Goal: Check status: Check status

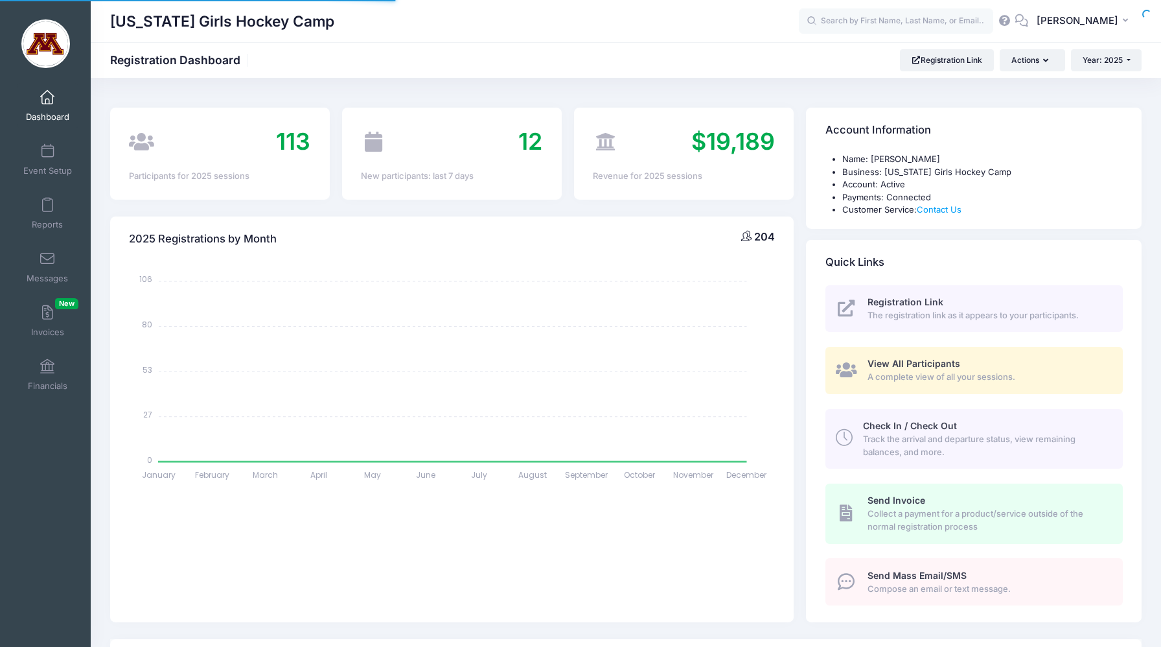
select select
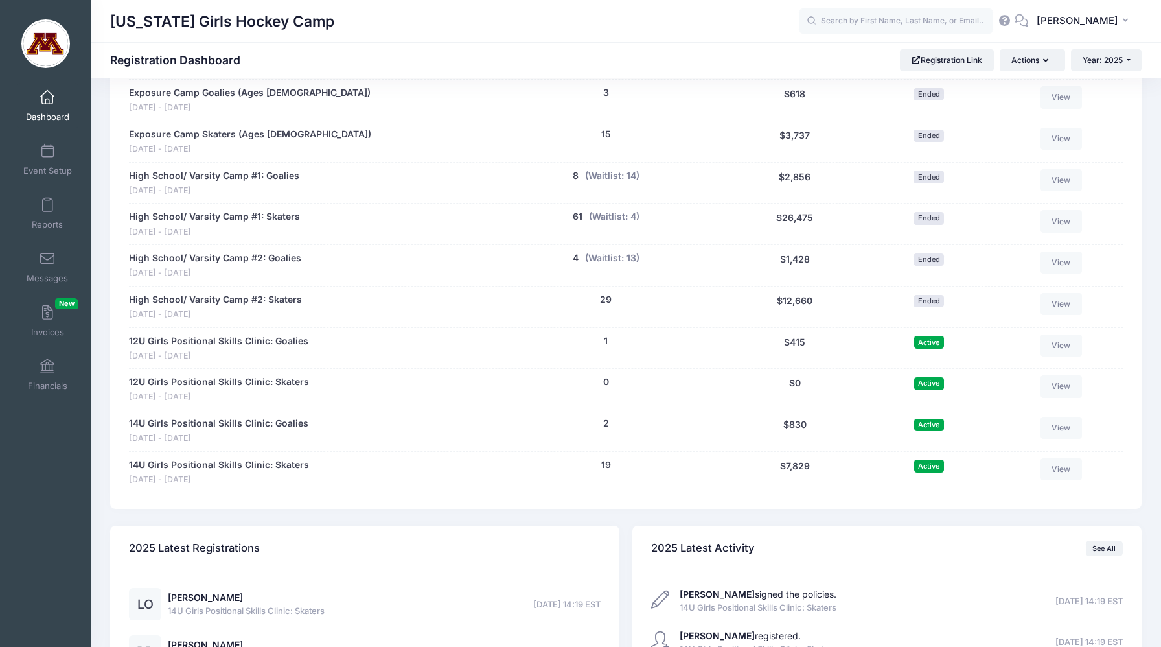
scroll to position [826, 0]
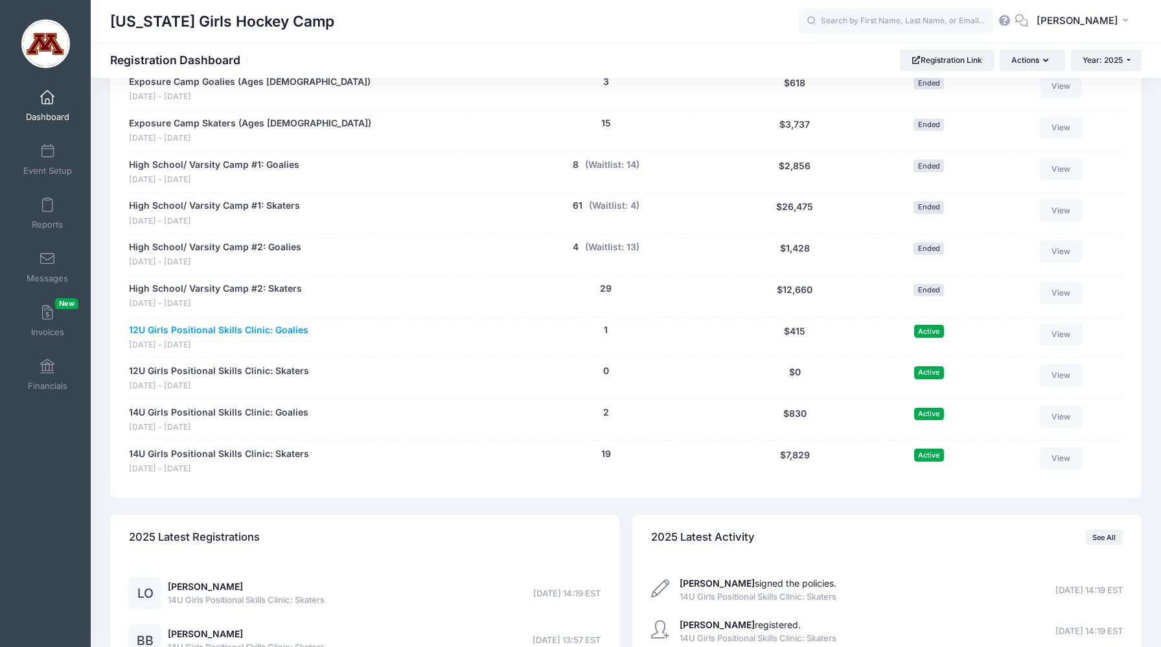
click at [300, 334] on link "12U Girls Positional Skills Clinic: Goalies" at bounding box center [218, 330] width 179 height 14
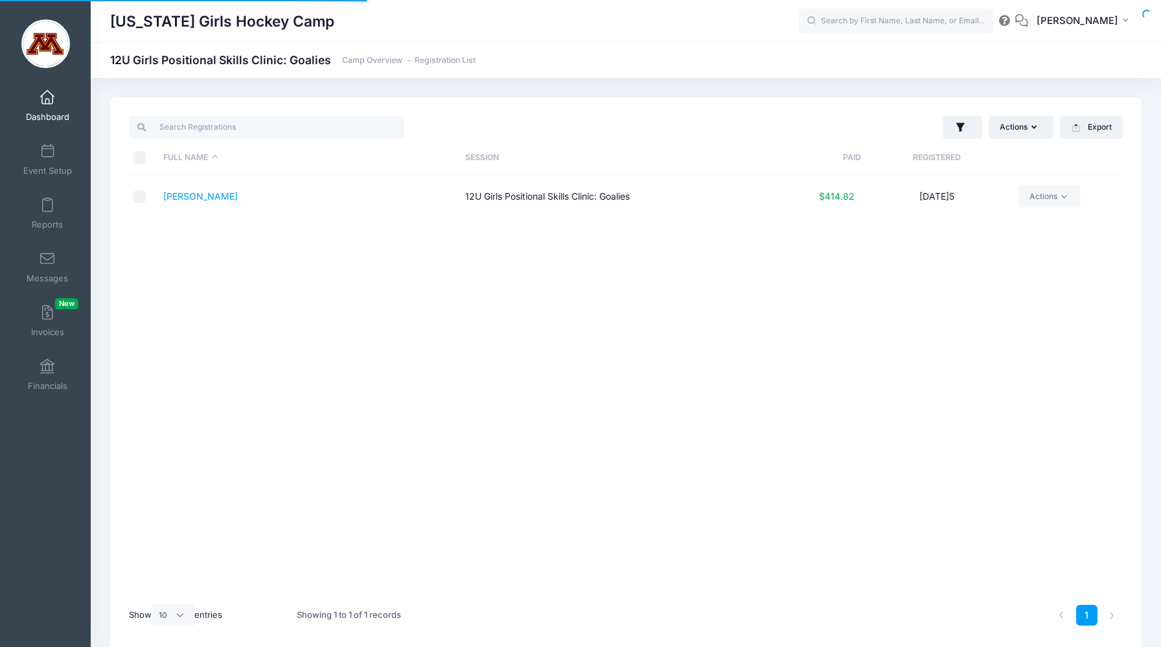
select select "10"
click at [214, 196] on link "Bengtson, Bria" at bounding box center [200, 195] width 75 height 11
click at [17, 121] on link "Dashboard" at bounding box center [48, 105] width 62 height 45
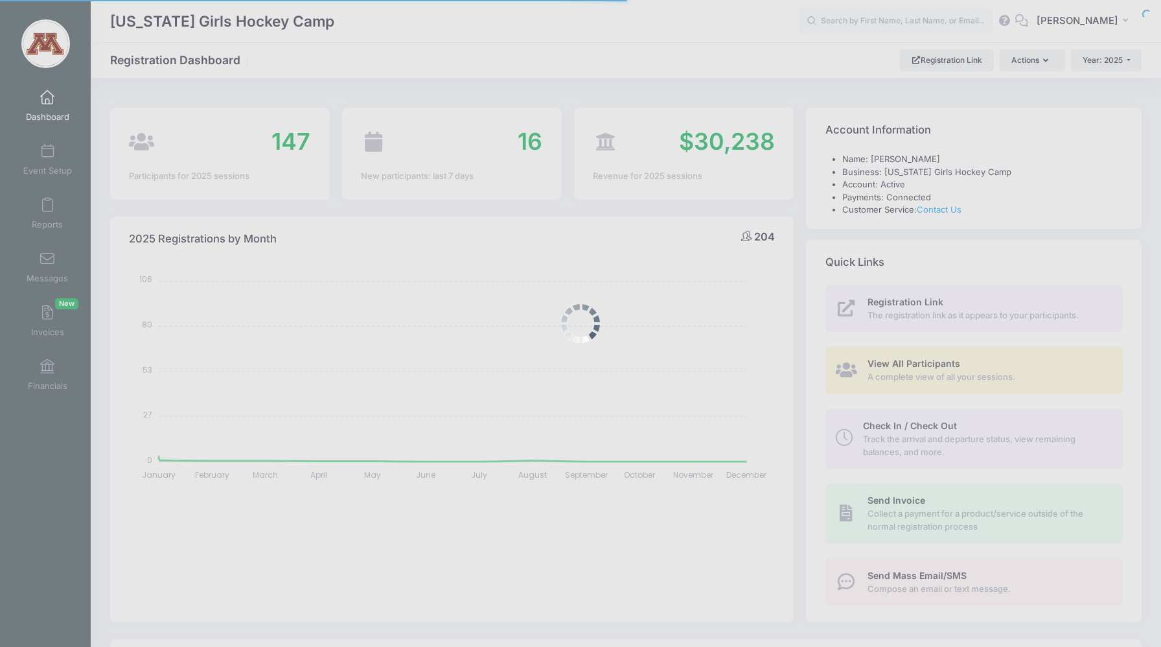
select select
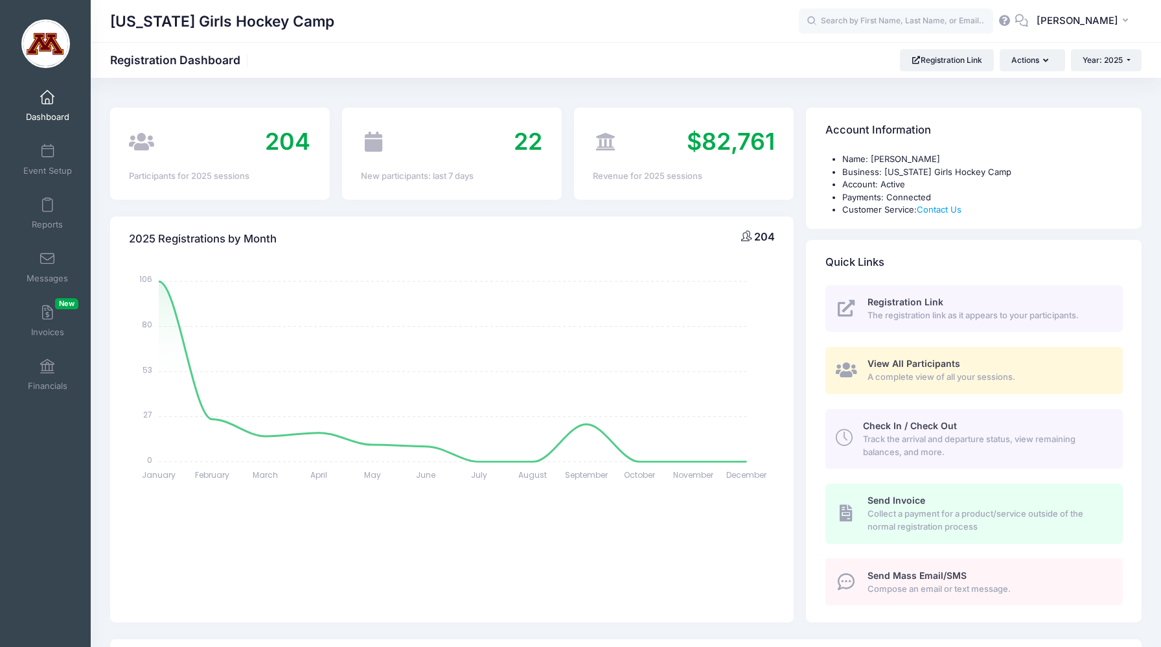
click at [519, 557] on div "January January February February March March April April May May June June Jul…" at bounding box center [451, 442] width 683 height 361
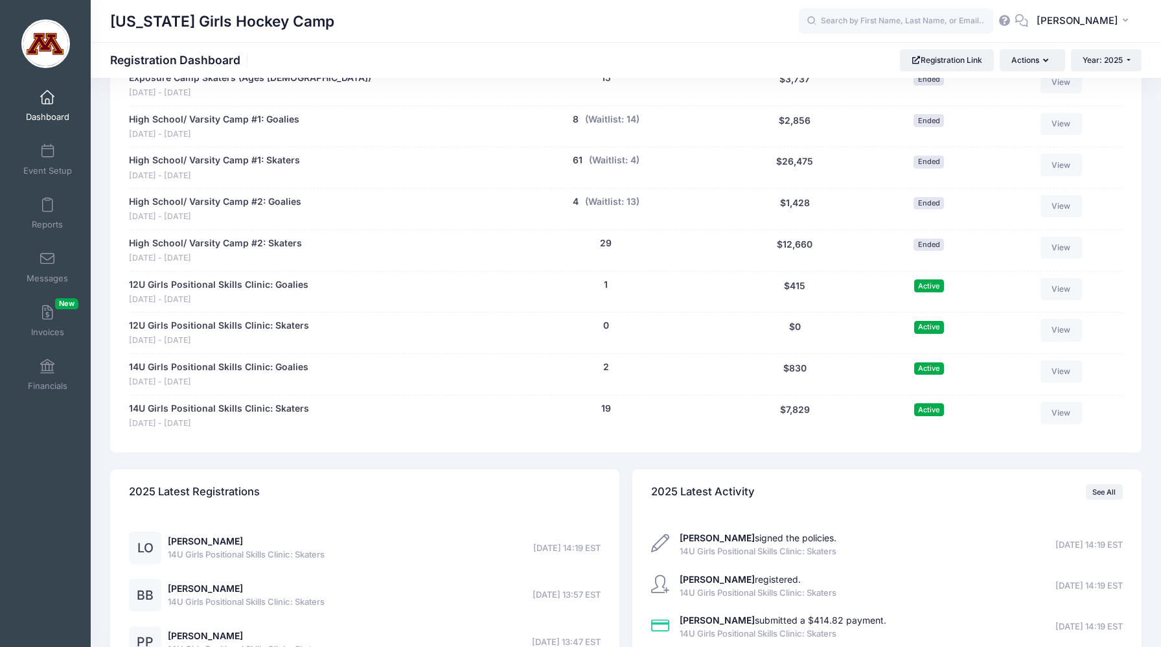
scroll to position [875, 0]
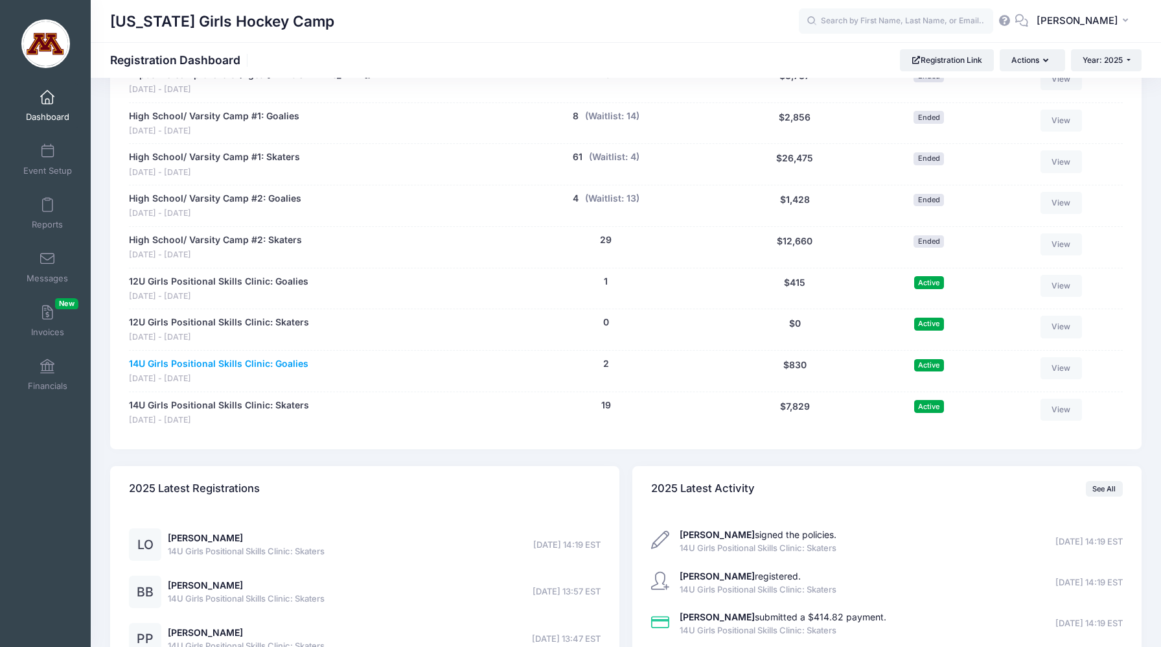
click at [283, 360] on link "14U Girls Positional Skills Clinic: Goalies" at bounding box center [218, 364] width 179 height 14
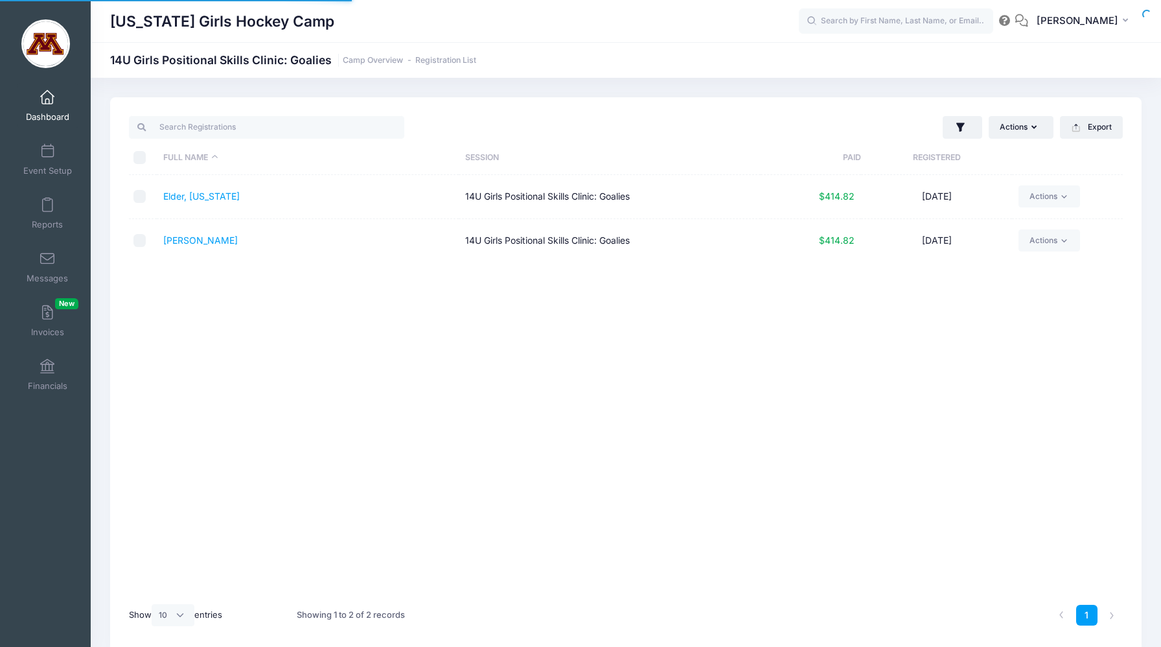
select select "10"
click at [200, 194] on link "Elder, [US_STATE]" at bounding box center [201, 195] width 76 height 11
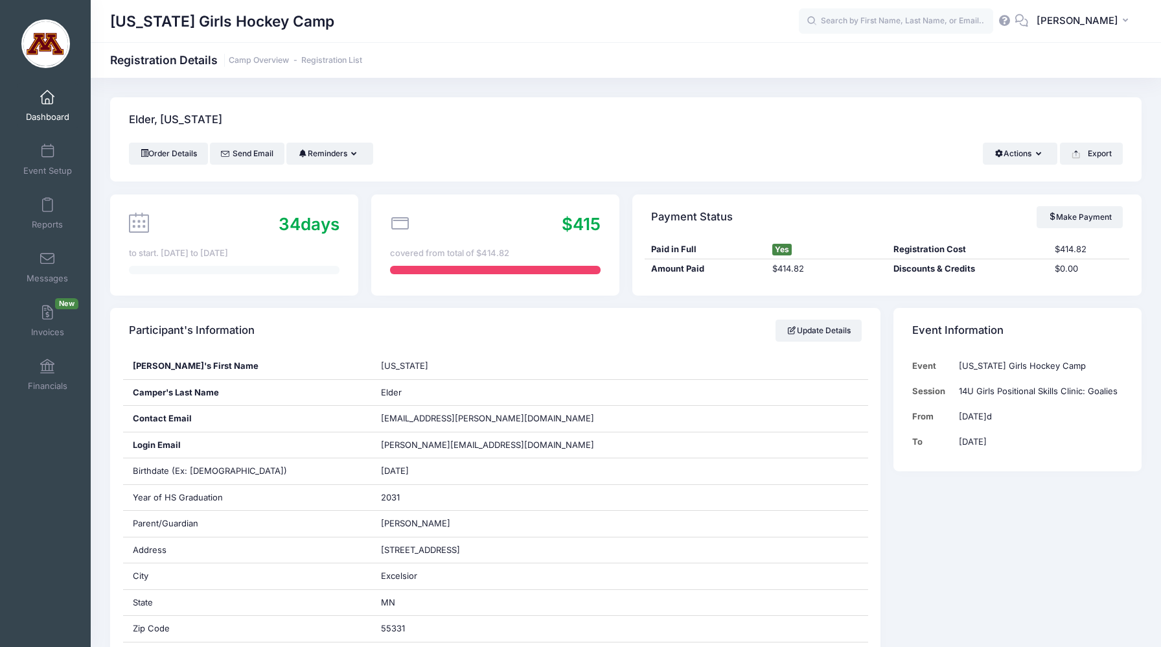
click at [46, 113] on span "Dashboard" at bounding box center [47, 116] width 43 height 11
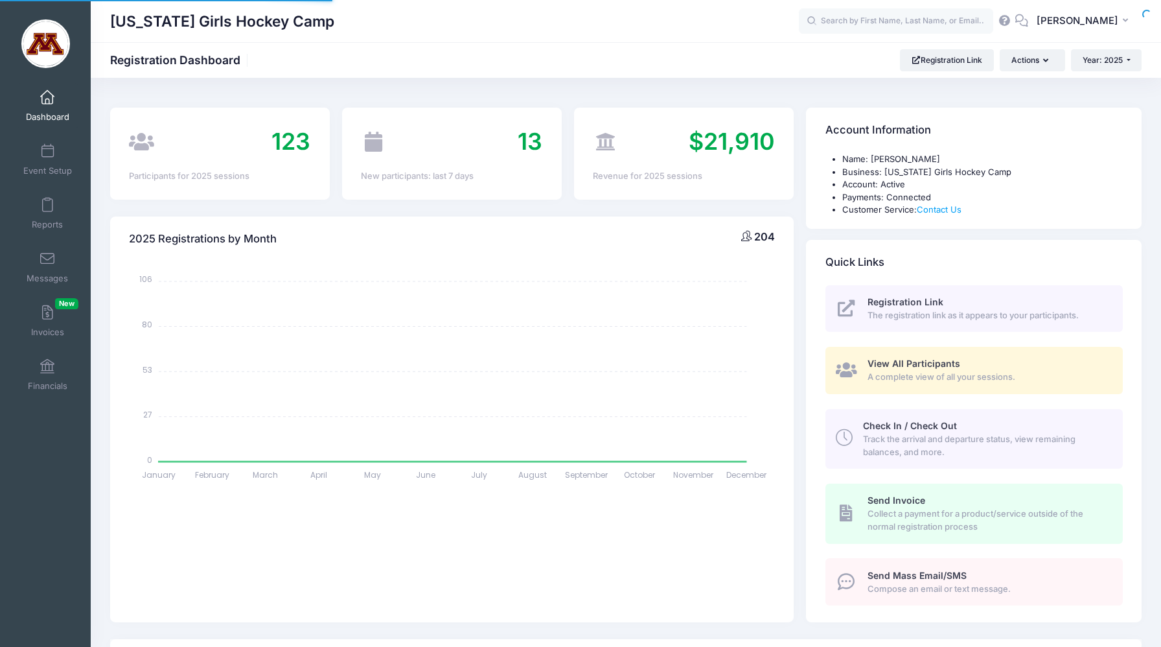
select select
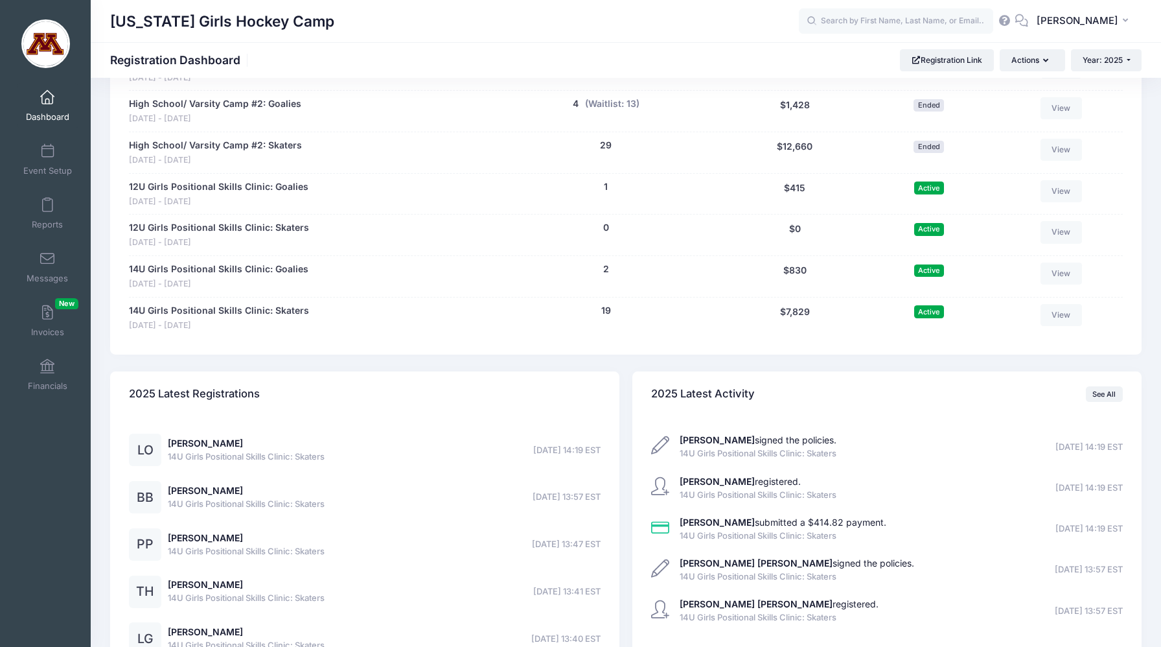
scroll to position [971, 0]
click at [231, 272] on link "14U Girls Positional Skills Clinic: Goalies" at bounding box center [218, 267] width 179 height 14
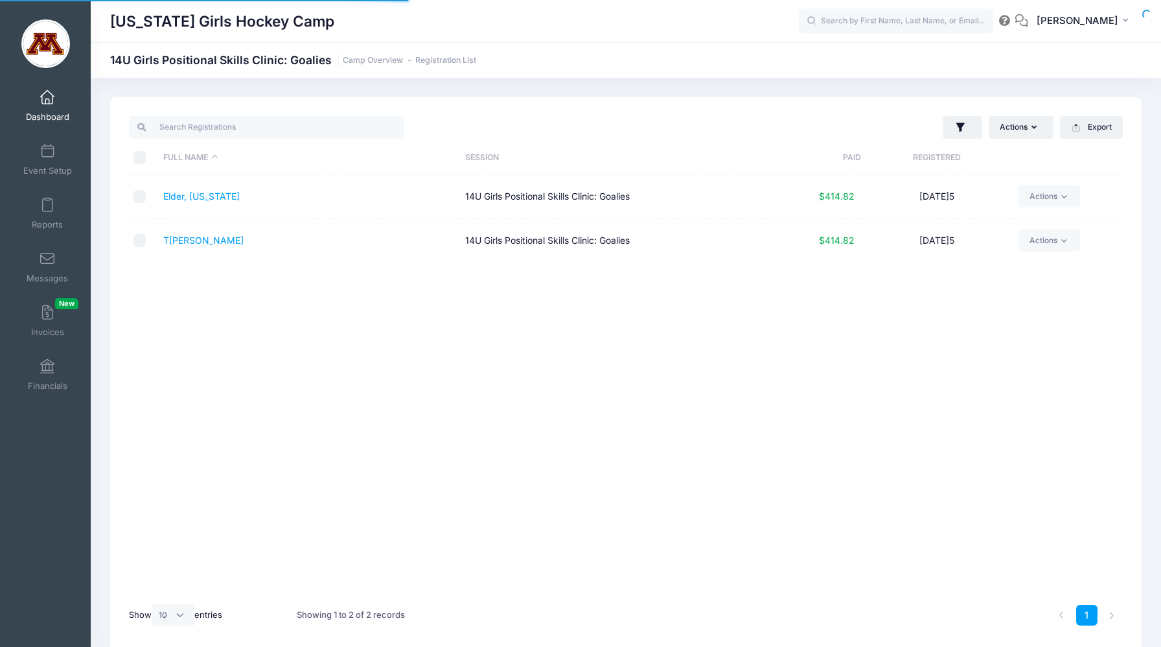
select select "10"
click at [202, 244] on link "T[PERSON_NAME]" at bounding box center [203, 240] width 80 height 11
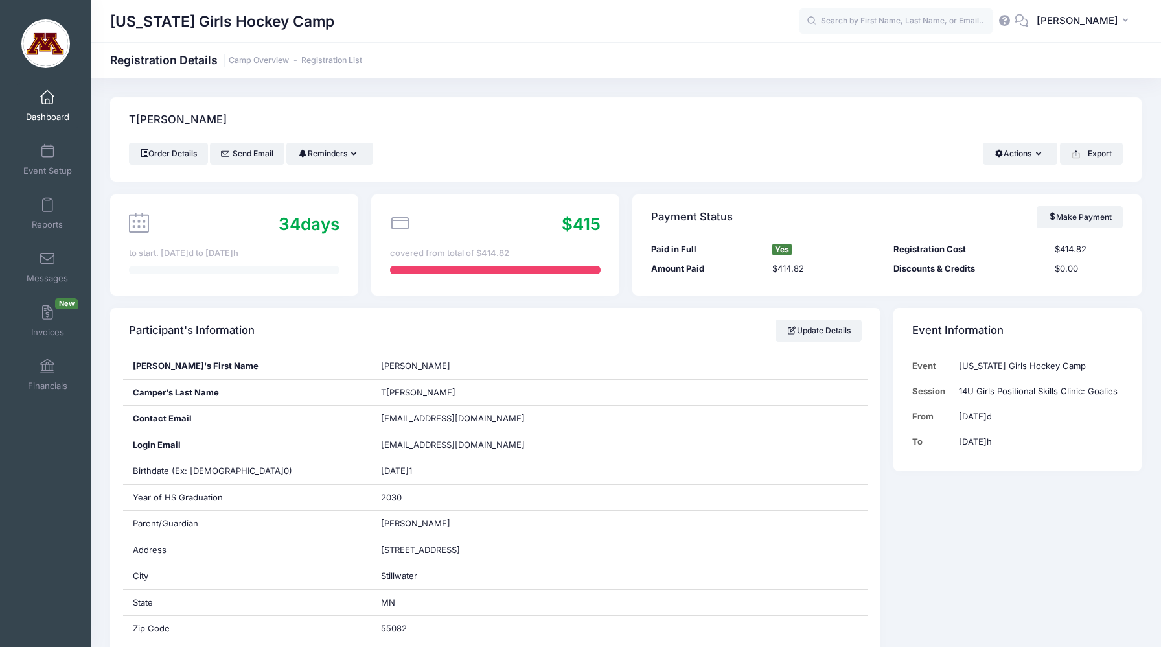
click at [55, 109] on link "Dashboard" at bounding box center [48, 105] width 62 height 45
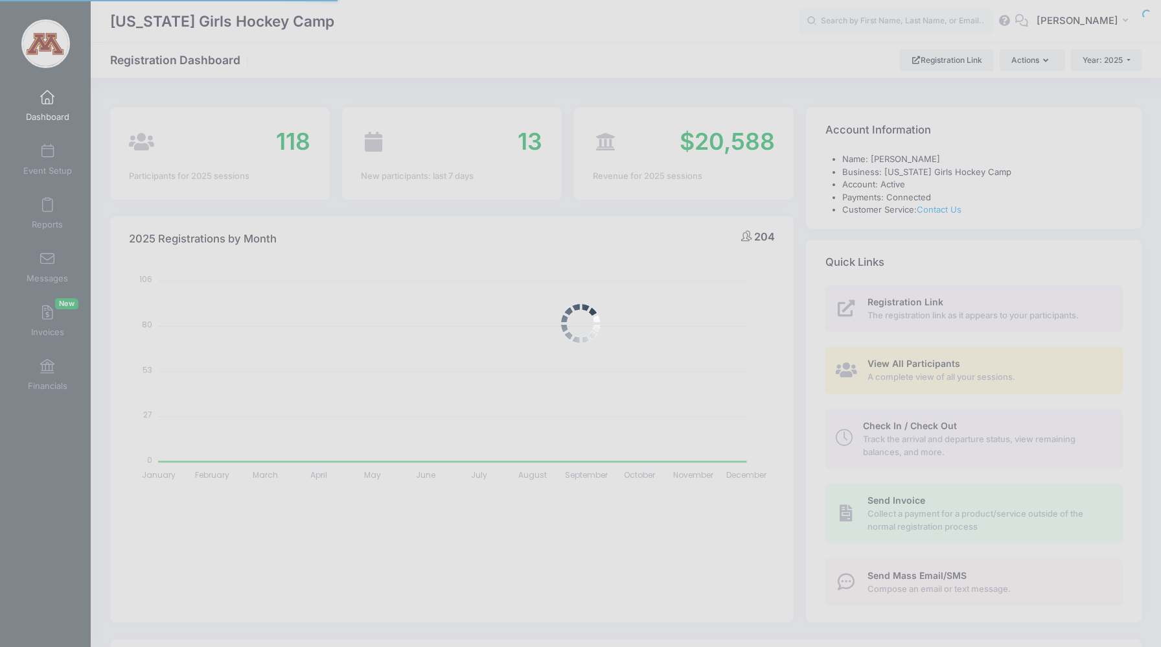
select select
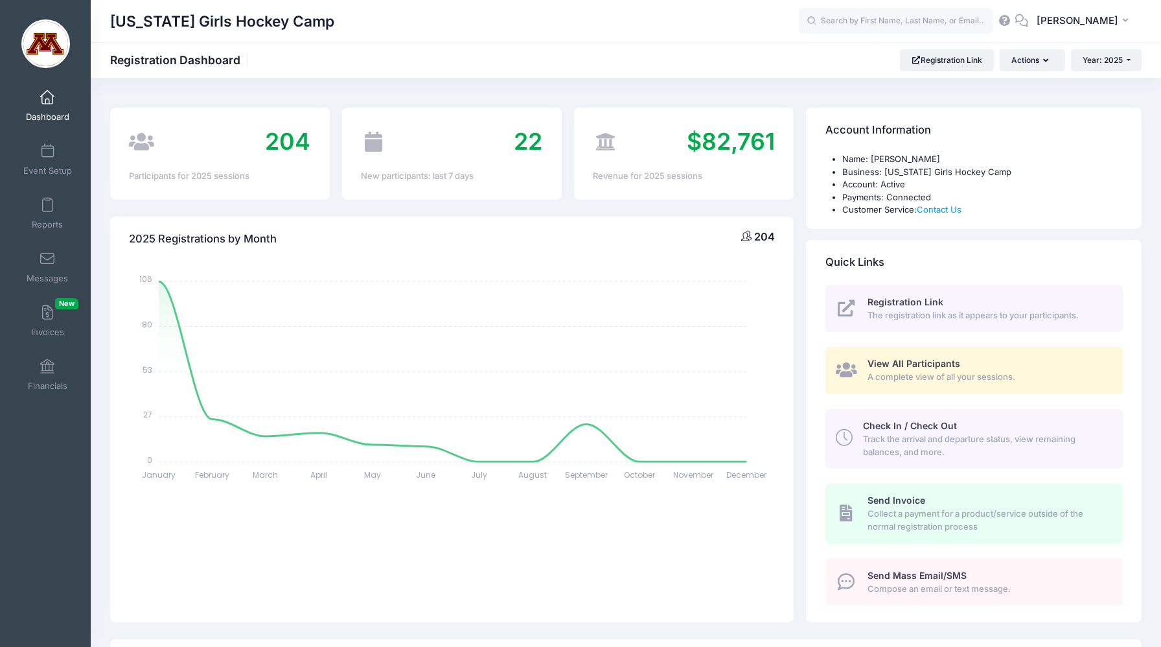
click at [41, 108] on link "Dashboard" at bounding box center [48, 105] width 62 height 45
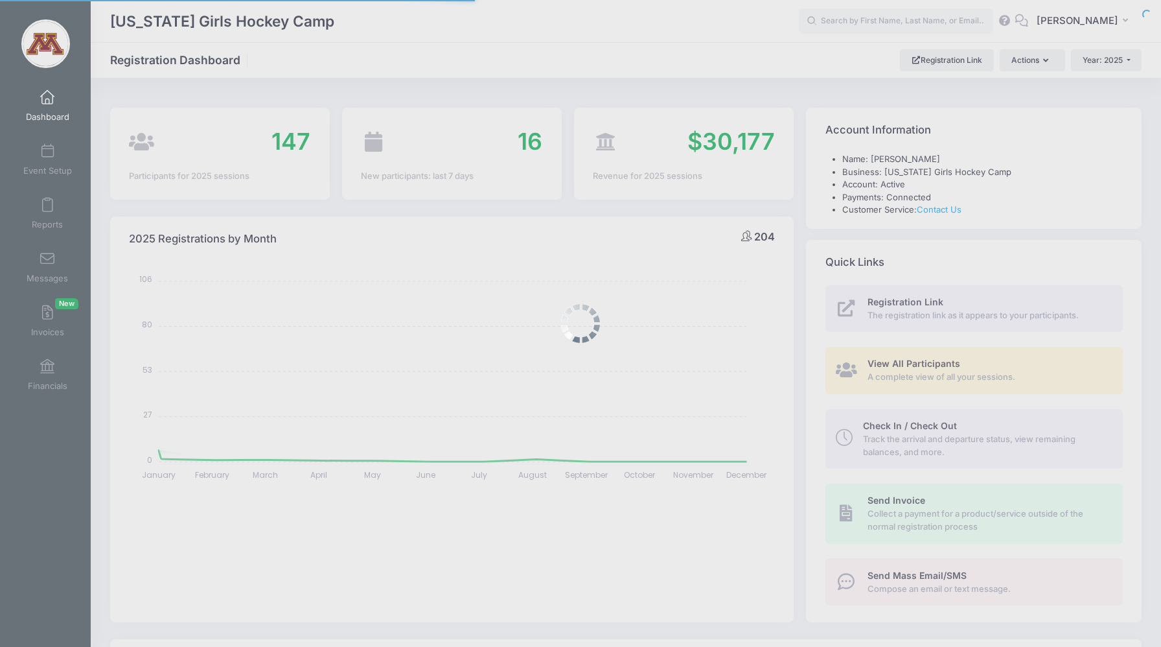
select select
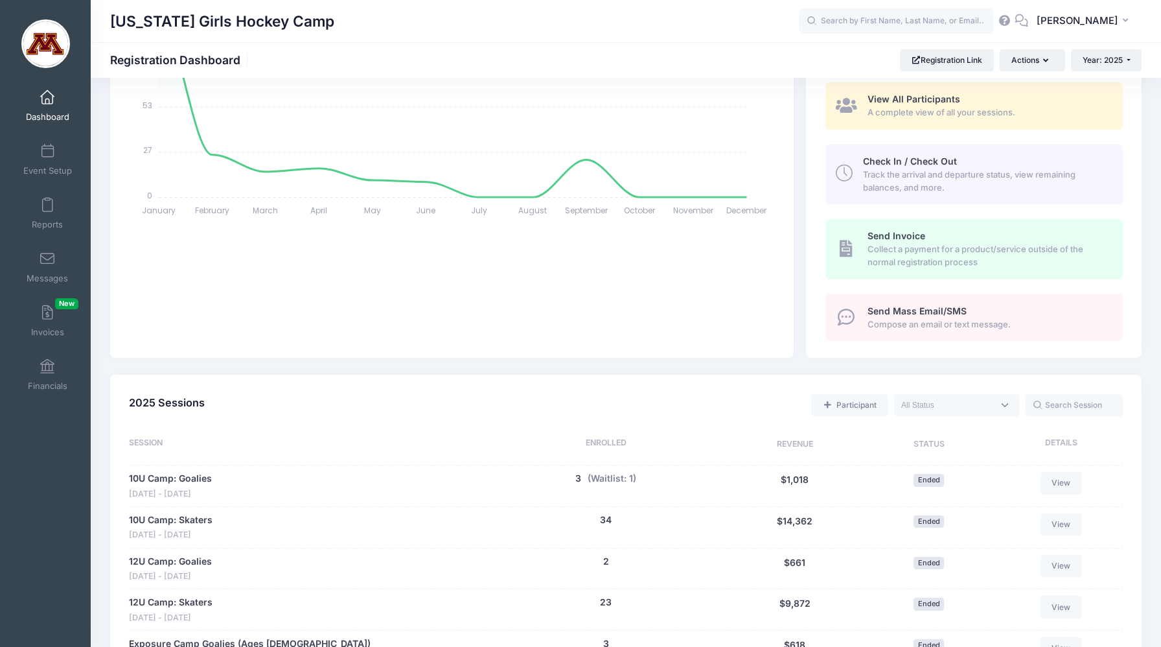
scroll to position [268, 0]
